Goal: Check status: Check status

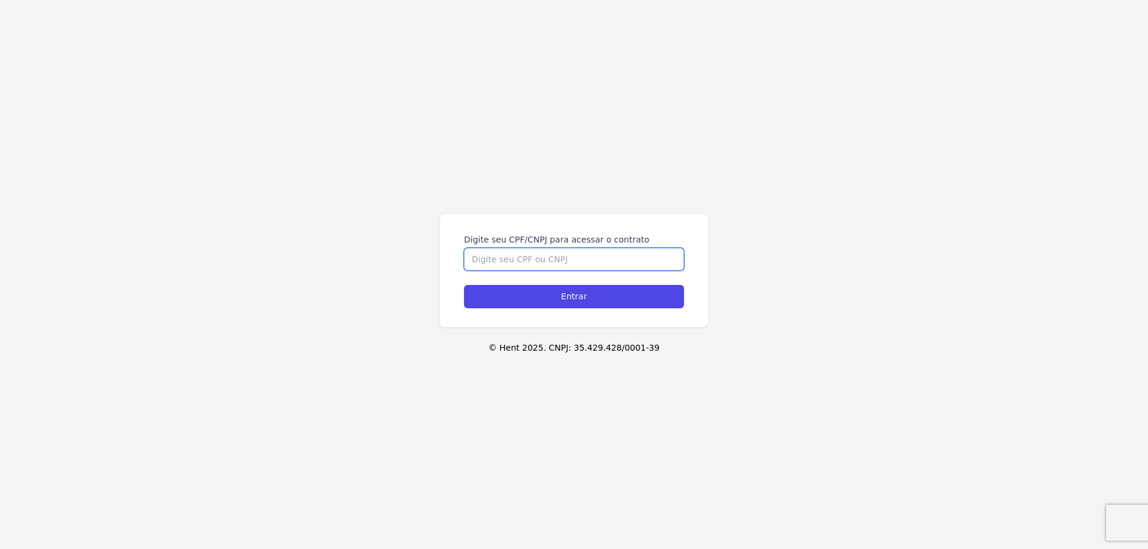
click at [512, 267] on input "Digite seu CPF/CNPJ para acessar o contrato" at bounding box center [574, 259] width 220 height 23
click at [527, 262] on input "Digite seu CPF/CNPJ para acessar o contrato" at bounding box center [574, 259] width 220 height 23
click at [125, 375] on div "Digite seu CPF/CNPJ para acessar o contrato Entrar © Hent 2025. CNPJ: 35.429.42…" at bounding box center [574, 274] width 1148 height 549
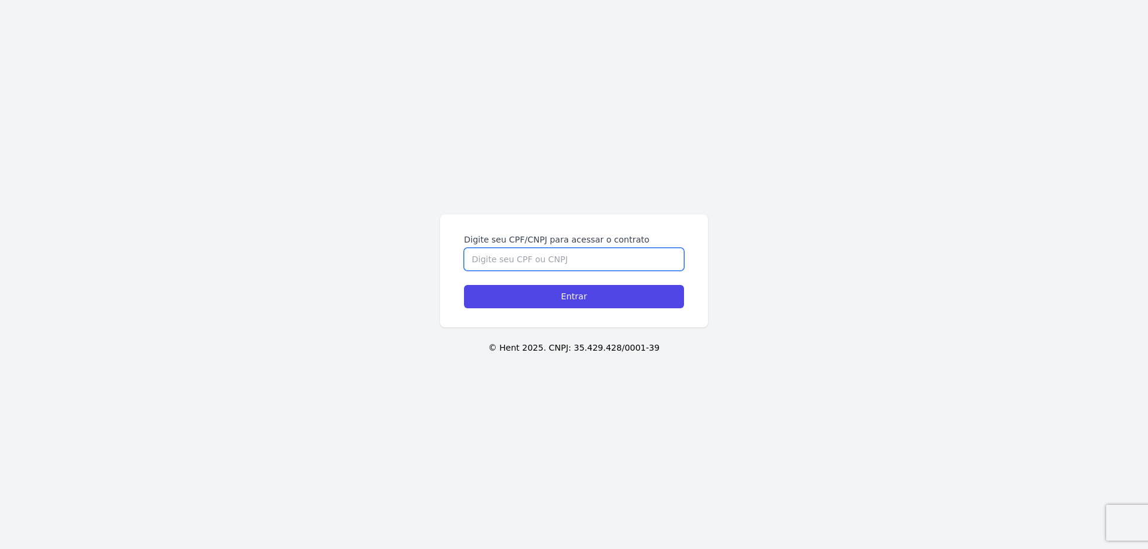
click at [520, 256] on input "Digite seu CPF/CNPJ para acessar o contrato" at bounding box center [574, 259] width 220 height 23
paste input "12705948775"
type input "12705948775"
click at [571, 298] on input "Entrar" at bounding box center [574, 296] width 220 height 23
click at [511, 261] on input "Digite seu CPF/CNPJ para acessar o contrato" at bounding box center [574, 259] width 220 height 23
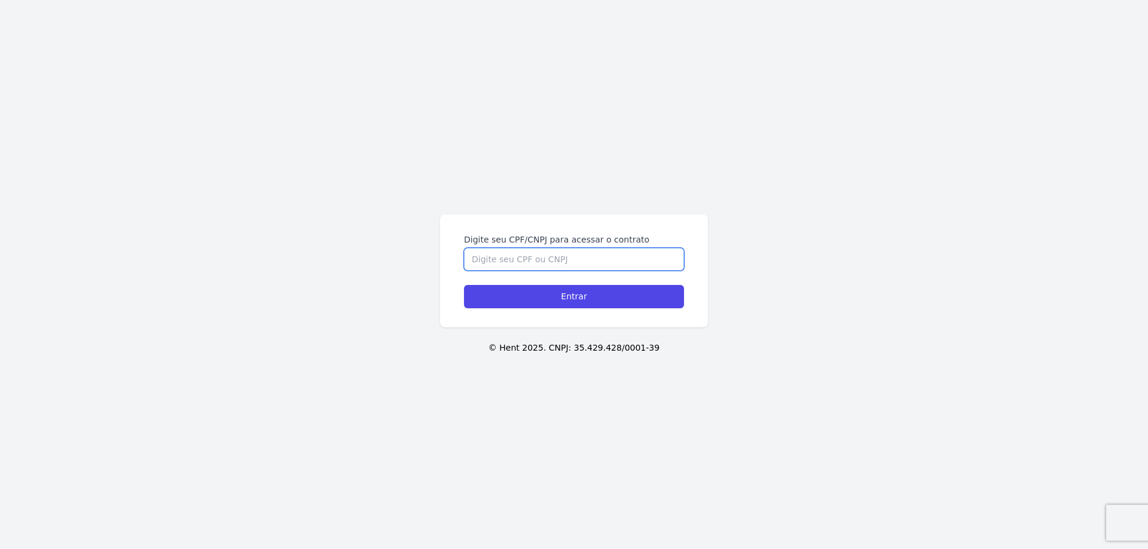
paste input "12705948775"
type input "12705948775"
click at [464, 285] on input "Entrar" at bounding box center [574, 296] width 220 height 23
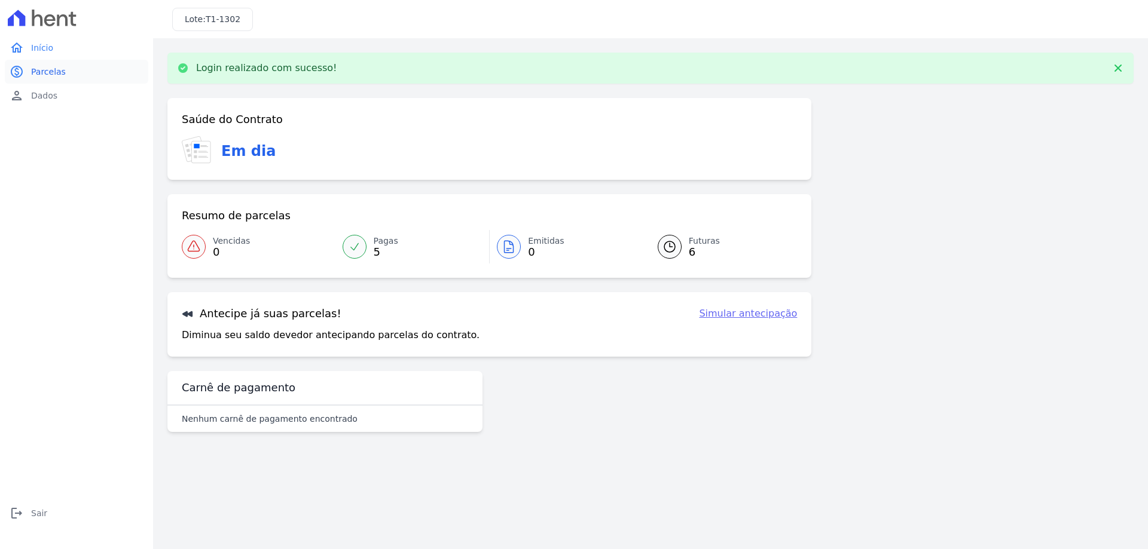
click at [52, 75] on span "Parcelas" at bounding box center [48, 72] width 35 height 12
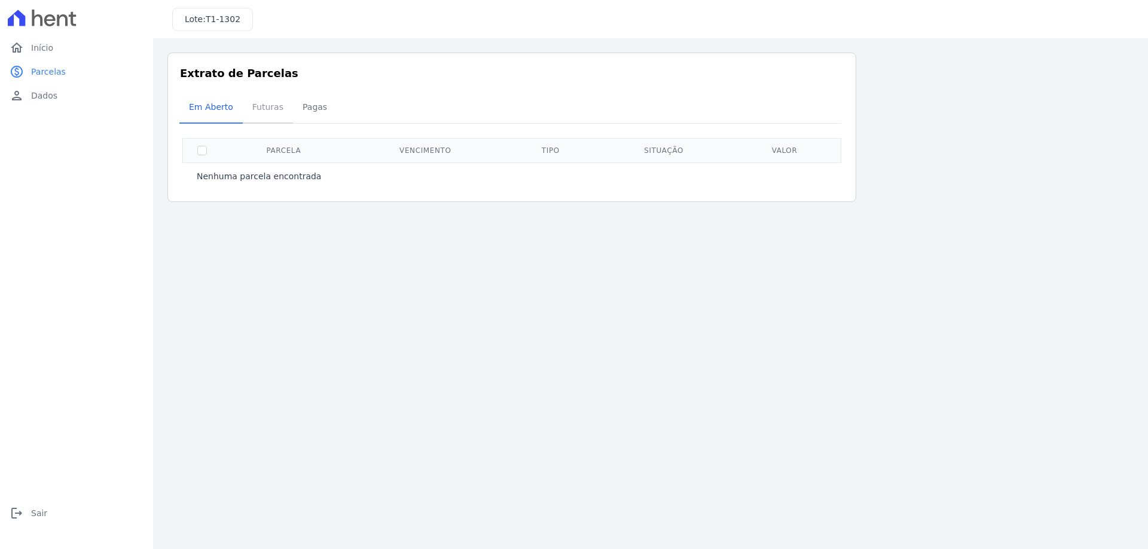
click at [265, 107] on span "Futuras" at bounding box center [267, 107] width 45 height 24
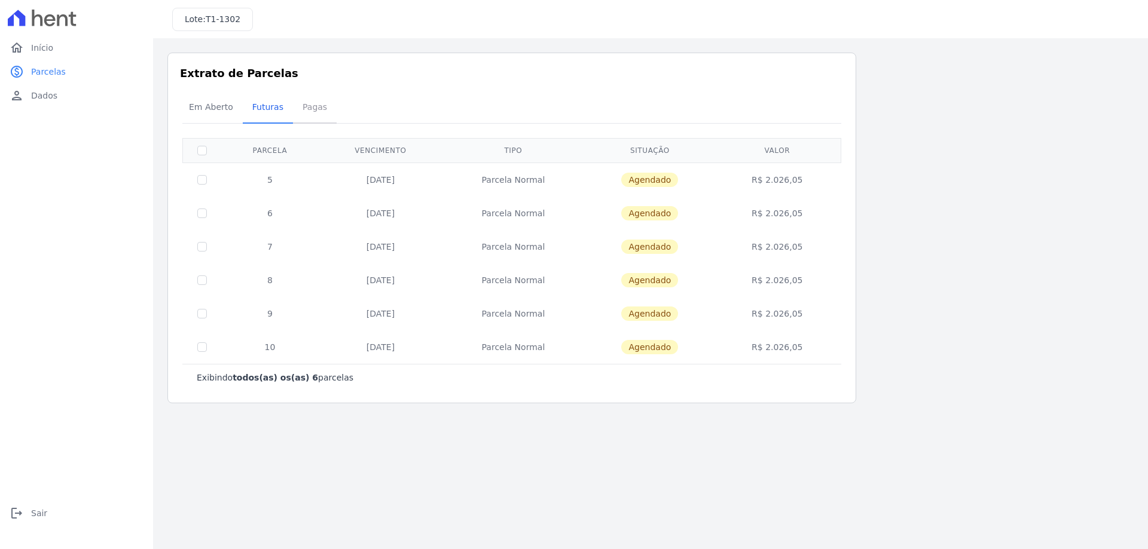
click at [310, 106] on span "Pagas" at bounding box center [314, 107] width 39 height 24
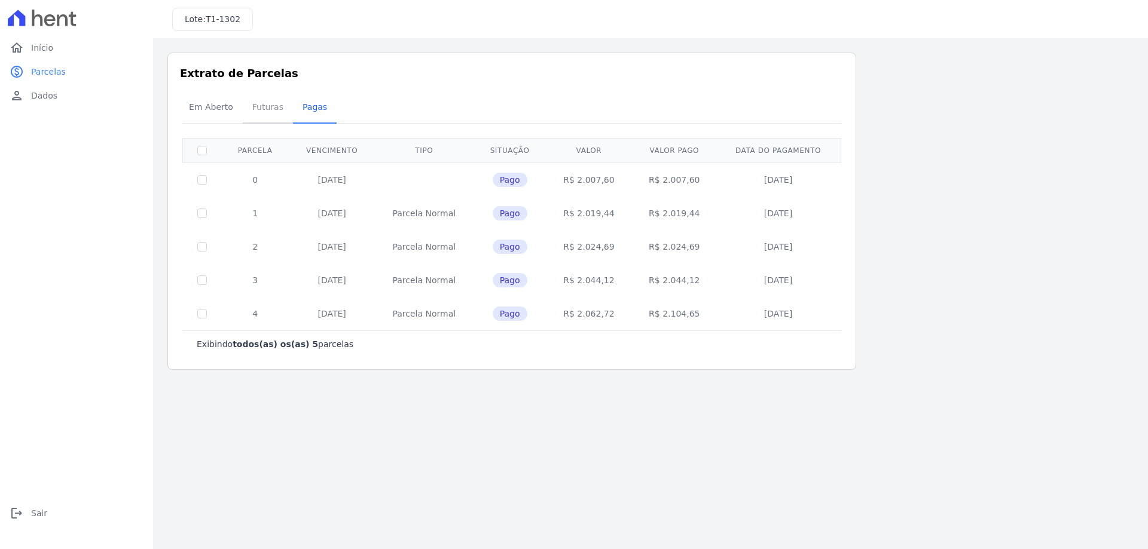
click at [251, 111] on span "Futuras" at bounding box center [267, 107] width 45 height 24
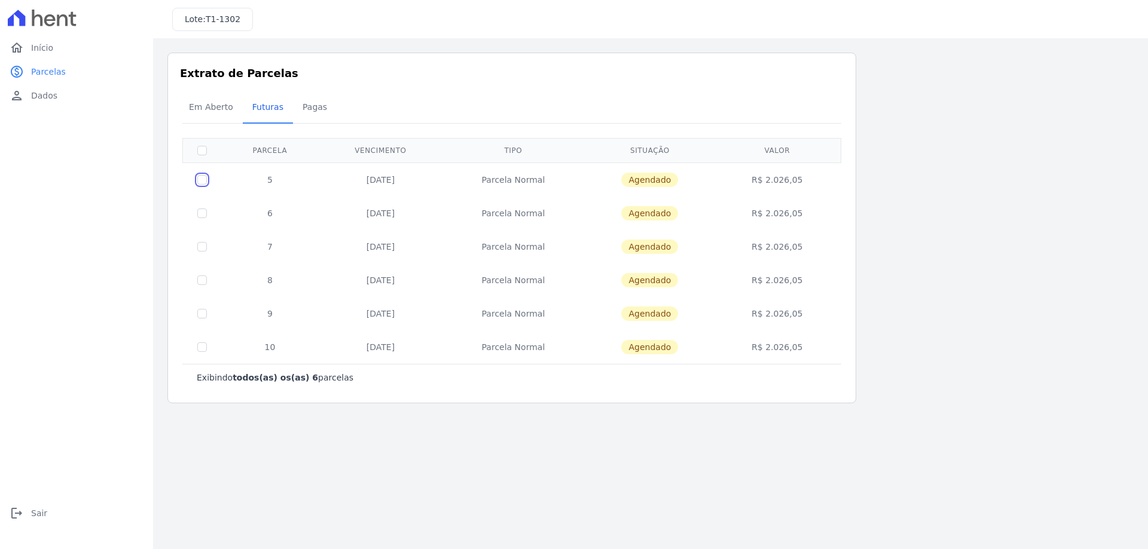
click at [201, 179] on input "checkbox" at bounding box center [202, 180] width 10 height 10
checkbox input "true"
click at [203, 177] on input "checkbox" at bounding box center [202, 180] width 10 height 10
checkbox input "false"
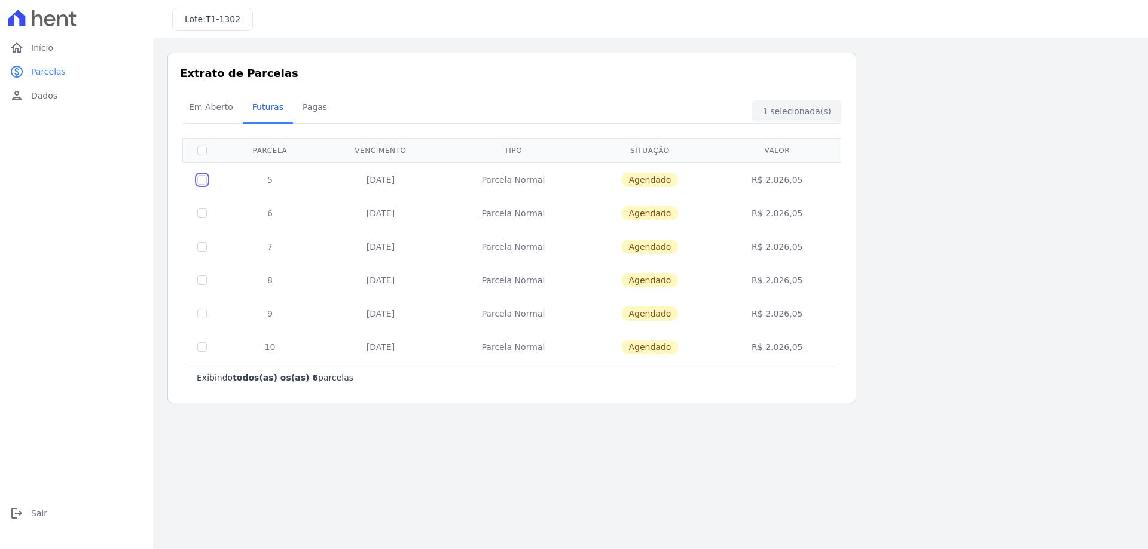
checkbox input "false"
click at [197, 103] on span "Em Aberto" at bounding box center [211, 107] width 59 height 24
